Goal: Transaction & Acquisition: Subscribe to service/newsletter

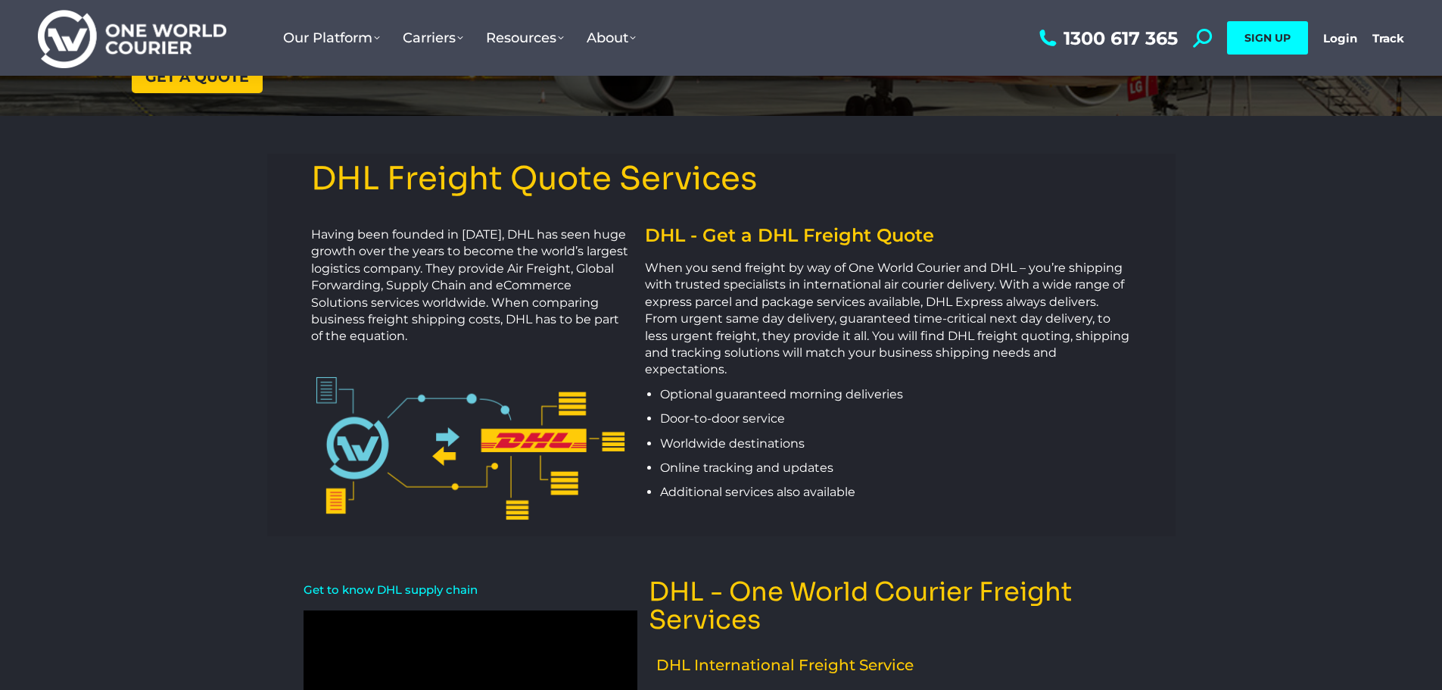
scroll to position [76, 0]
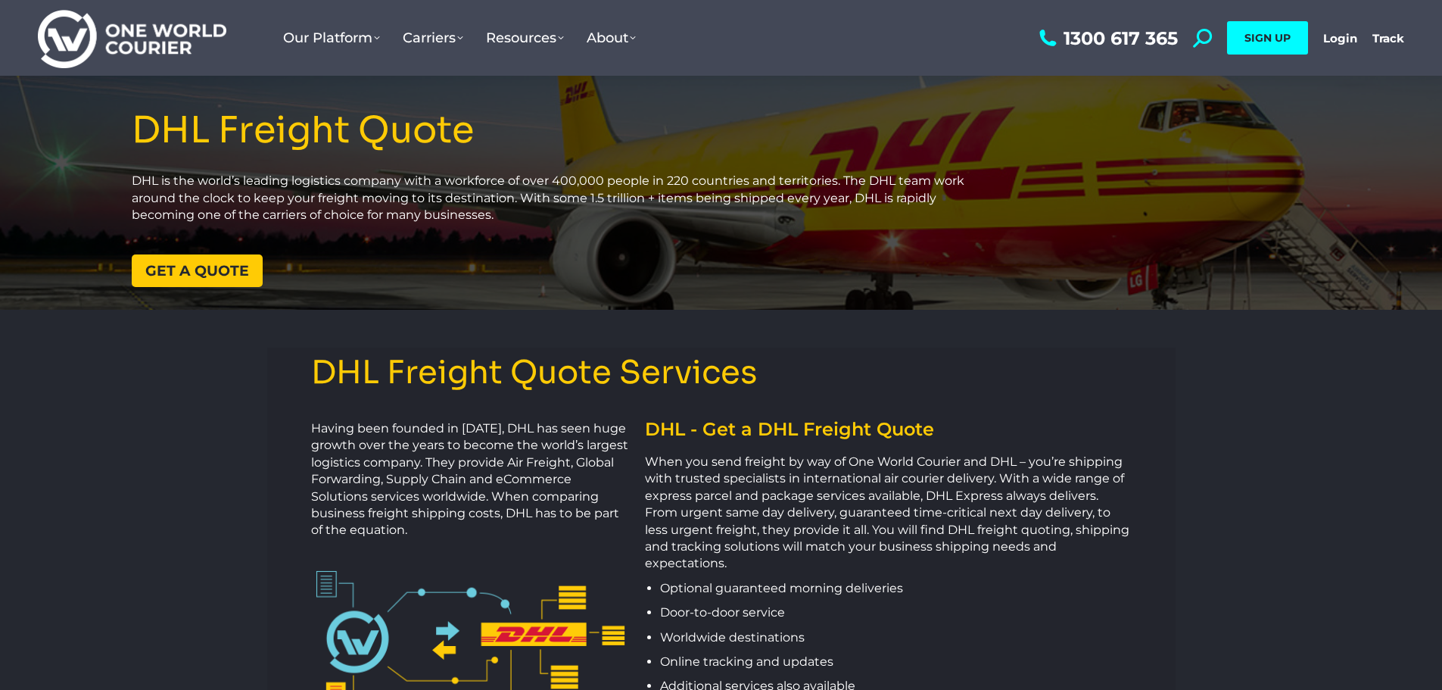
click at [210, 264] on span "Get a quote" at bounding box center [197, 270] width 104 height 14
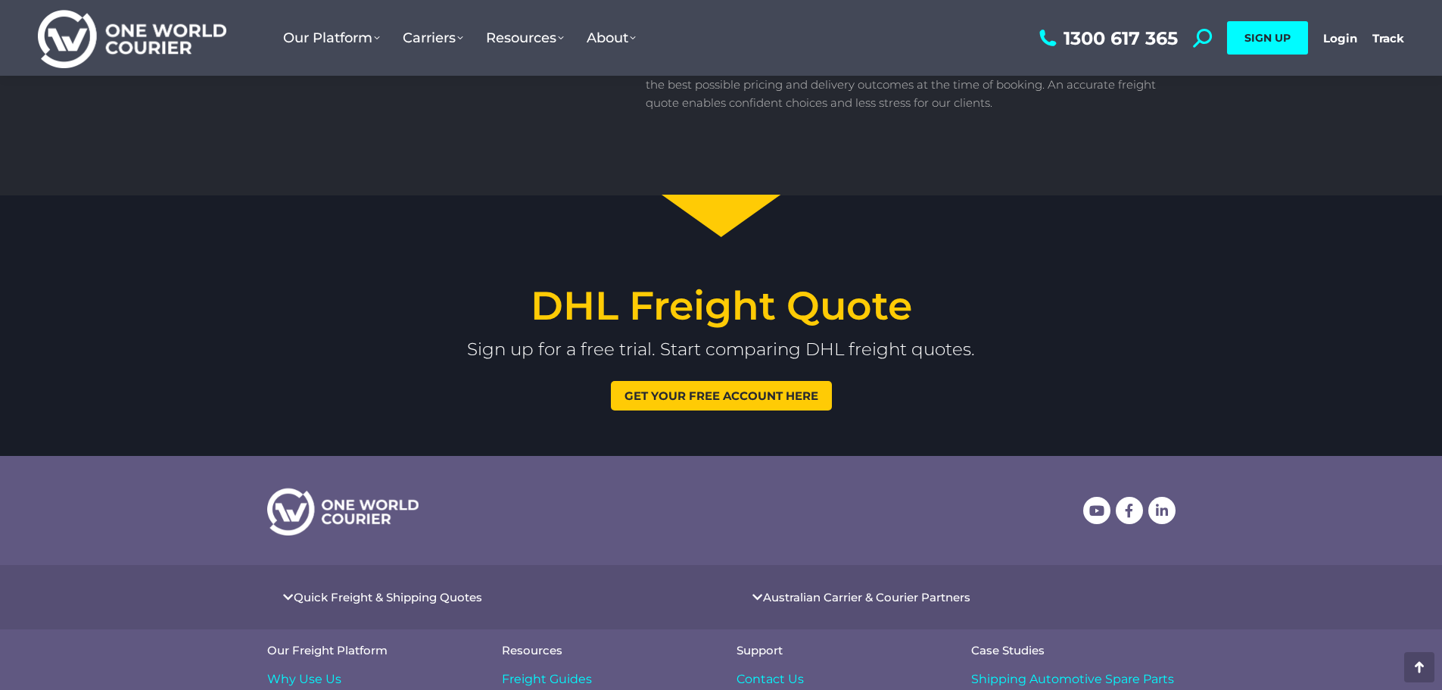
scroll to position [1928, 0]
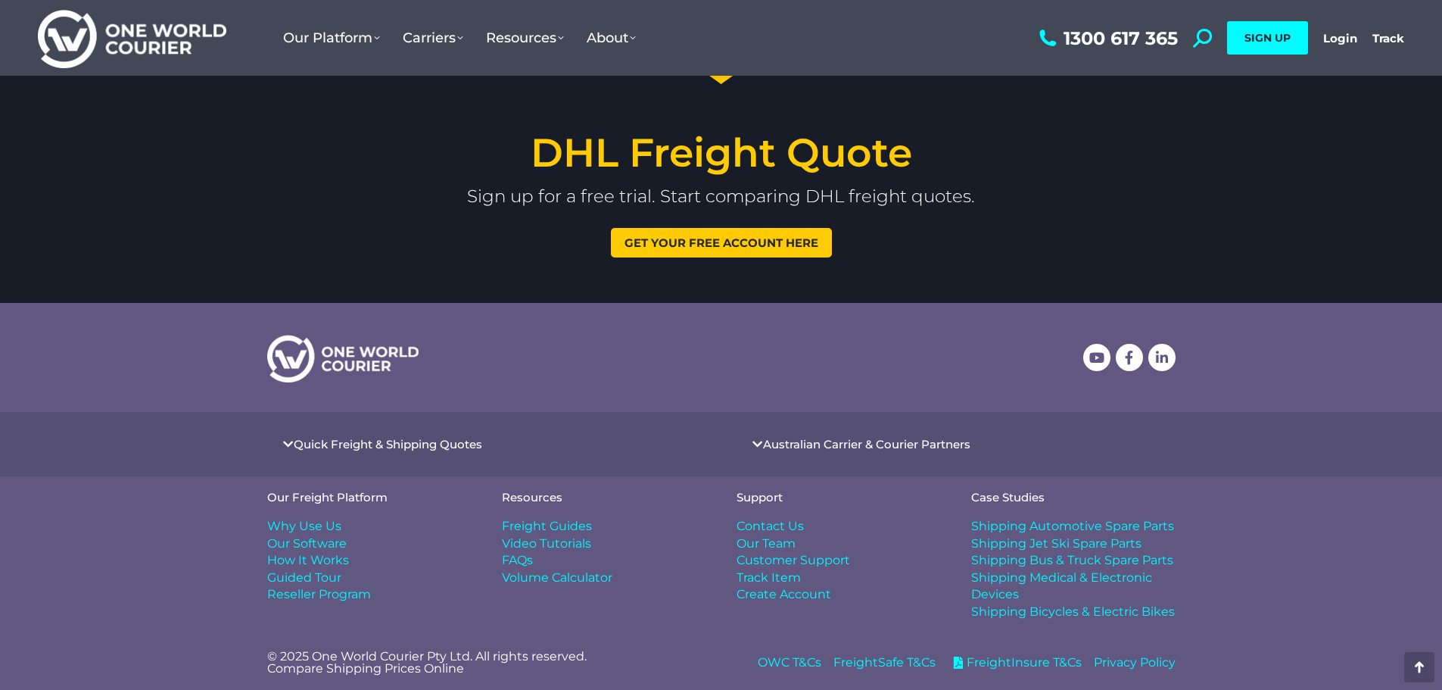
click at [728, 241] on span "Get your free account here" at bounding box center [722, 242] width 194 height 11
